Goal: Information Seeking & Learning: Learn about a topic

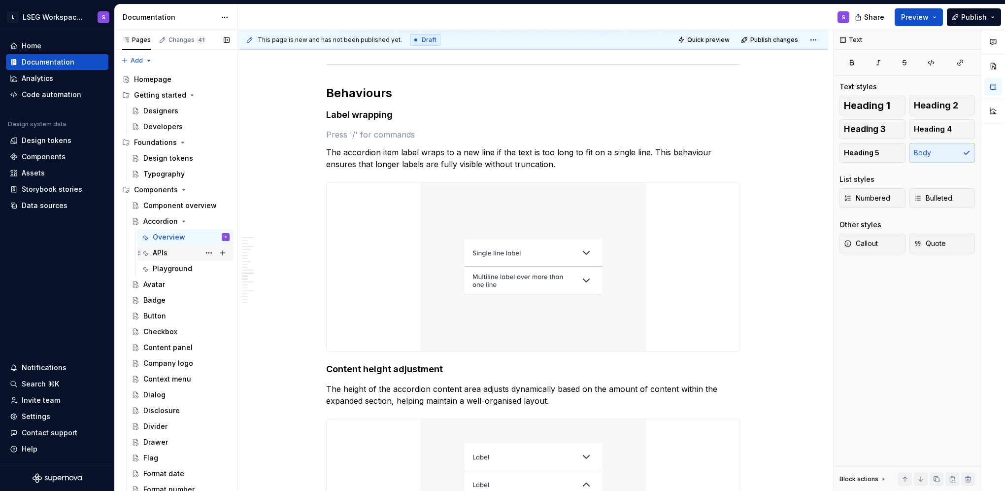
click at [167, 248] on div "APIs" at bounding box center [160, 253] width 15 height 10
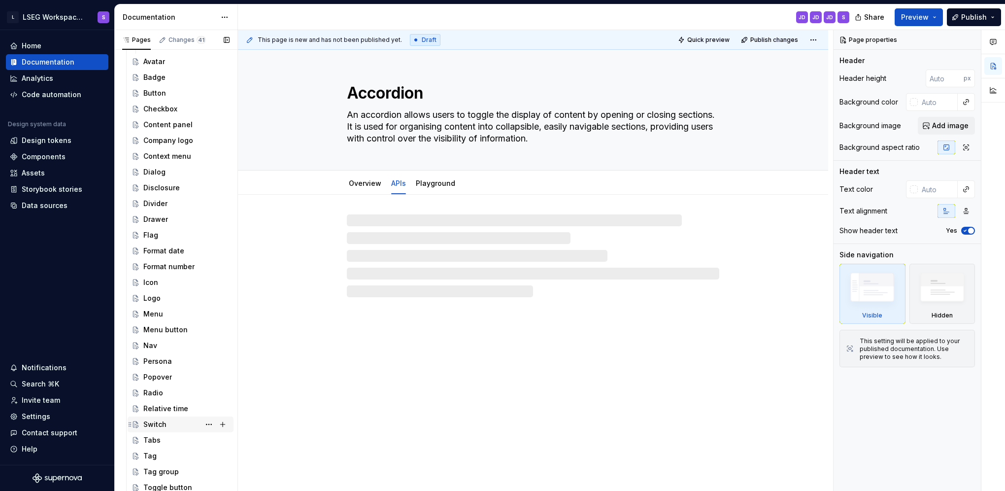
scroll to position [303, 0]
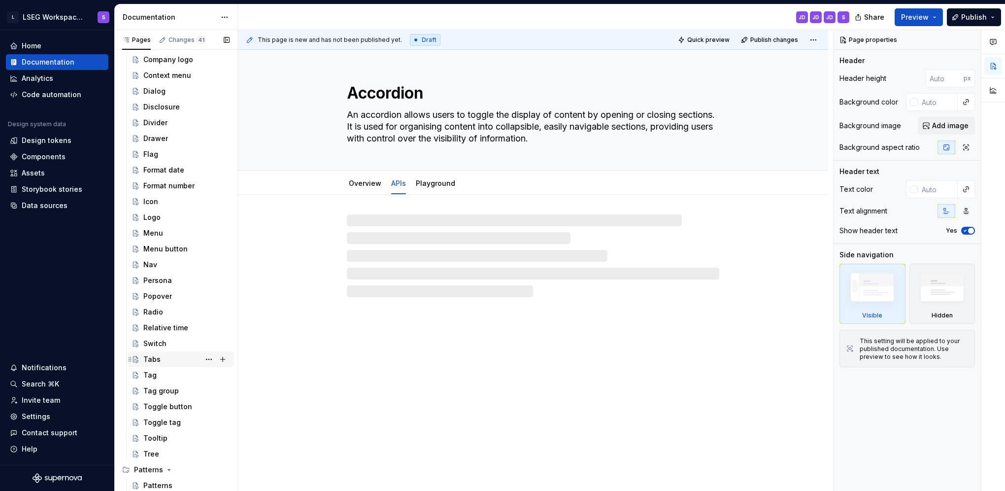
click at [152, 351] on div "Tabs" at bounding box center [181, 359] width 106 height 16
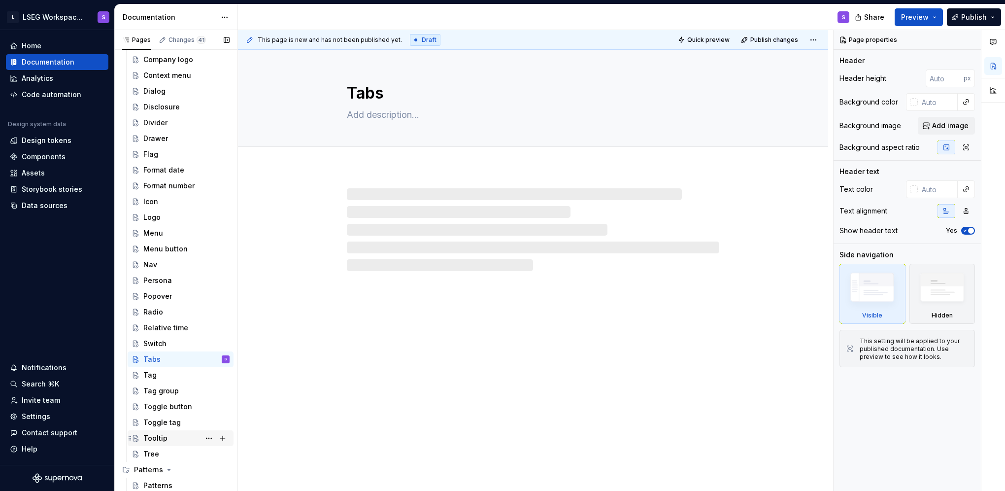
click at [165, 440] on div "Tooltip" at bounding box center [155, 438] width 24 height 10
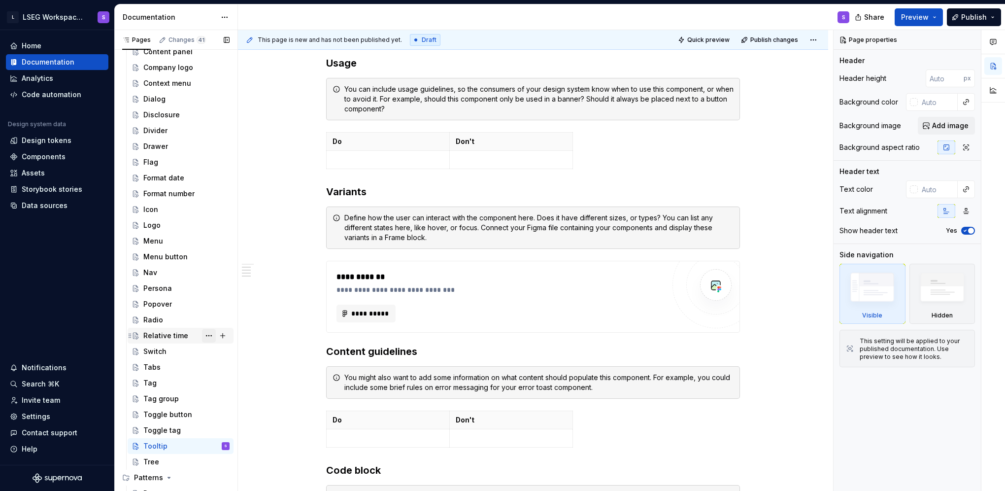
scroll to position [303, 0]
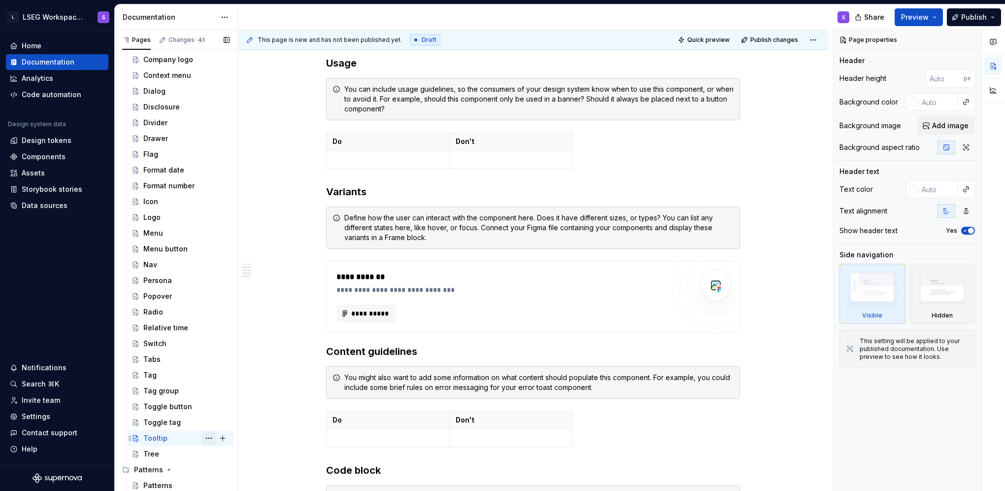
click at [203, 439] on button "Page tree" at bounding box center [209, 438] width 14 height 14
click at [235, 289] on div "Pages Changes 41 Add Accessibility guide for tree Page tree. Navigate the tree …" at bounding box center [175, 262] width 123 height 465
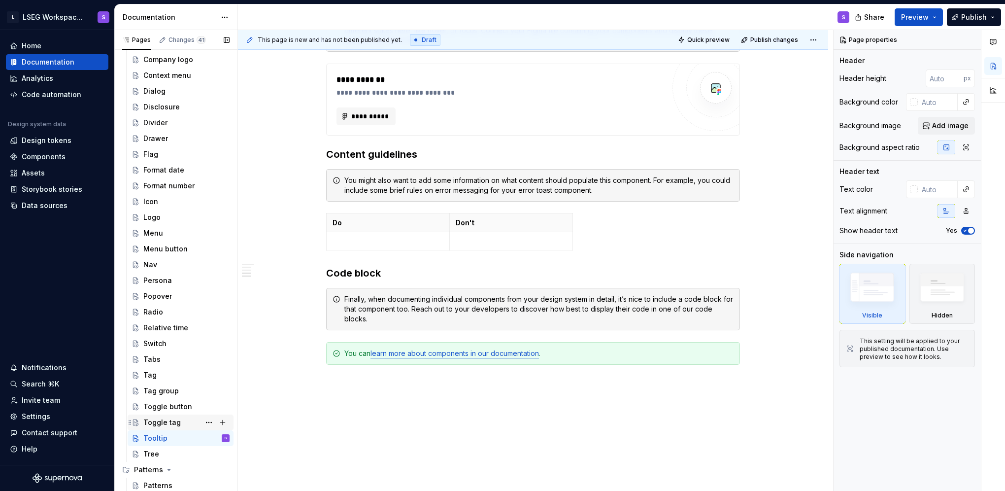
click at [170, 417] on div "Toggle tag" at bounding box center [161, 422] width 37 height 10
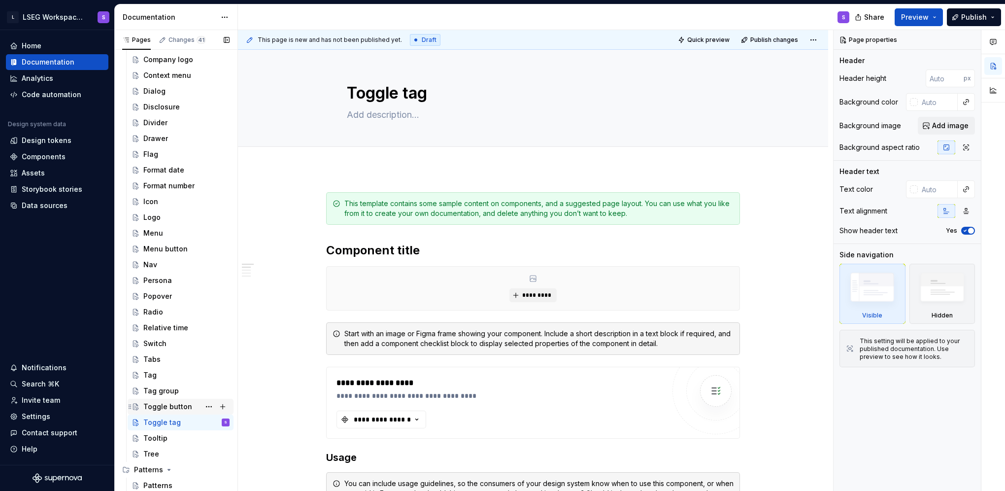
click at [170, 410] on div "Toggle button" at bounding box center [167, 406] width 49 height 10
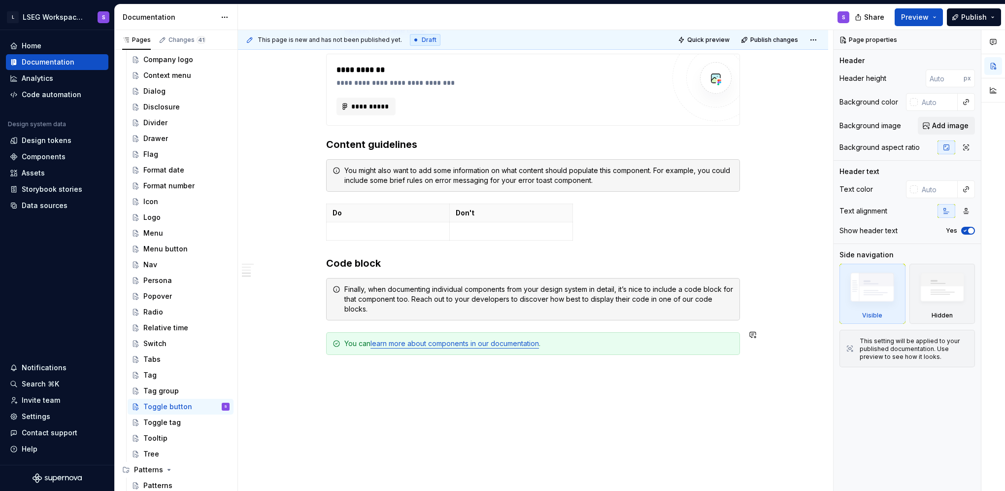
scroll to position [644, 0]
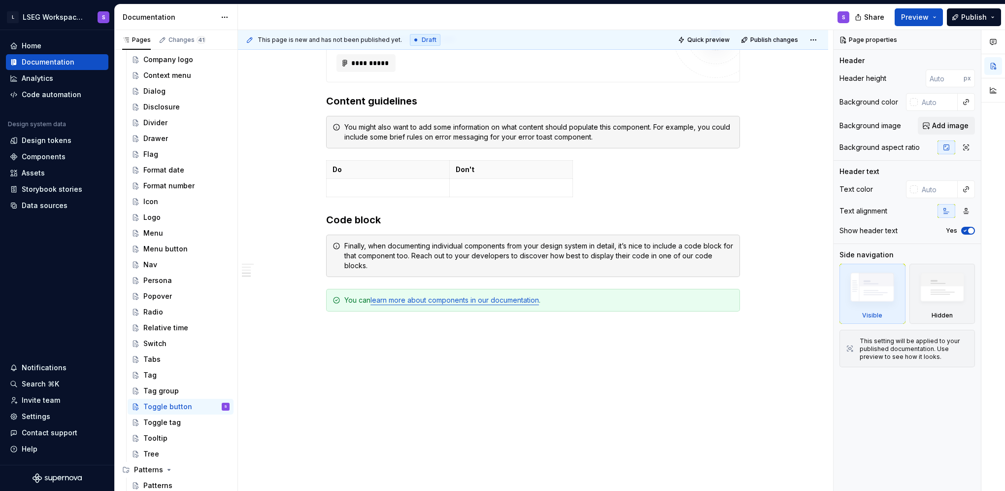
type textarea "*"
